Goal: Task Accomplishment & Management: Manage account settings

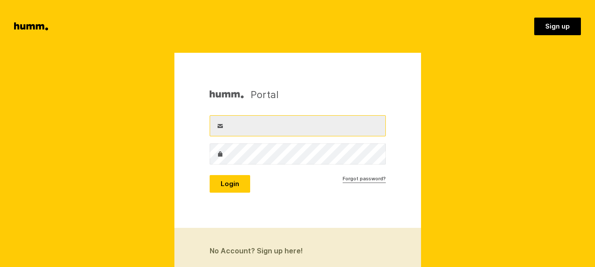
click at [267, 121] on input "Username" at bounding box center [297, 125] width 176 height 21
type input "[EMAIL_ADDRESS][DOMAIN_NAME]"
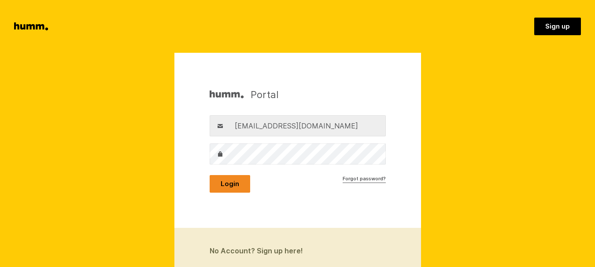
click at [218, 189] on button "Login" at bounding box center [229, 184] width 40 height 18
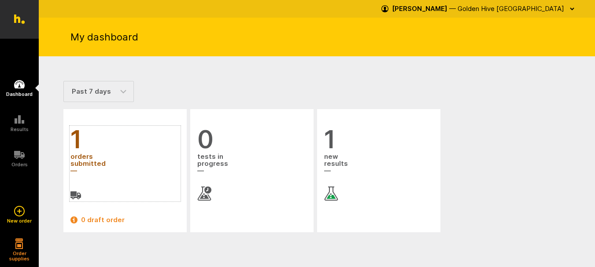
click at [92, 163] on span "orders submitted" at bounding box center [124, 164] width 109 height 24
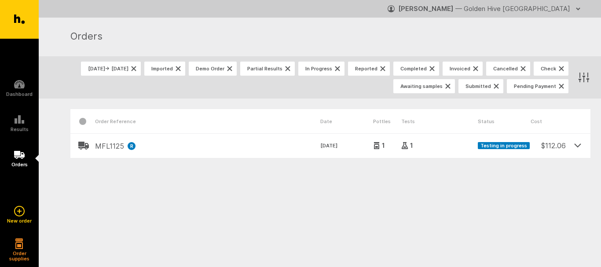
click at [576, 144] on icon at bounding box center [578, 145] width 6 height 3
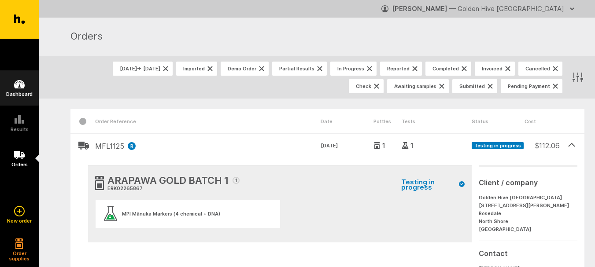
click at [21, 96] on h5 "Dashboard" at bounding box center [19, 94] width 26 height 5
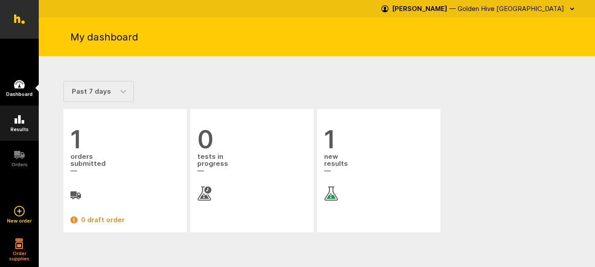
click at [21, 125] on icon at bounding box center [19, 119] width 11 height 11
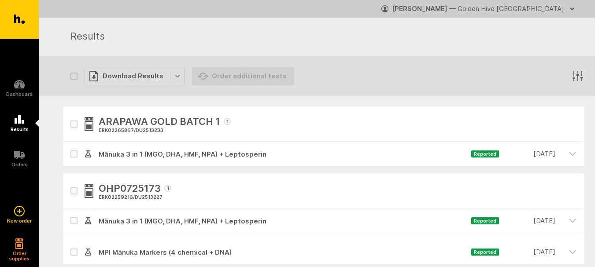
click at [573, 10] on icon "button" at bounding box center [571, 8] width 7 height 7
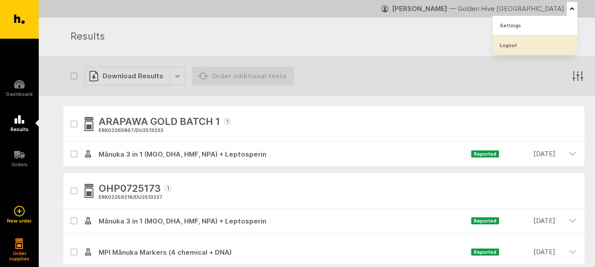
click at [530, 41] on link "Logout" at bounding box center [534, 45] width 84 height 19
